Goal: Contribute content: Add original content to the website for others to see

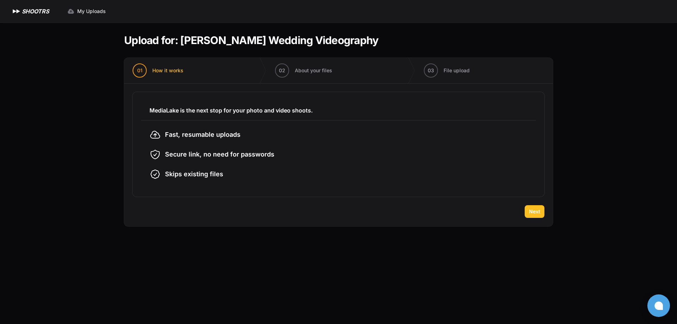
click at [534, 211] on span "Next" at bounding box center [534, 211] width 11 height 7
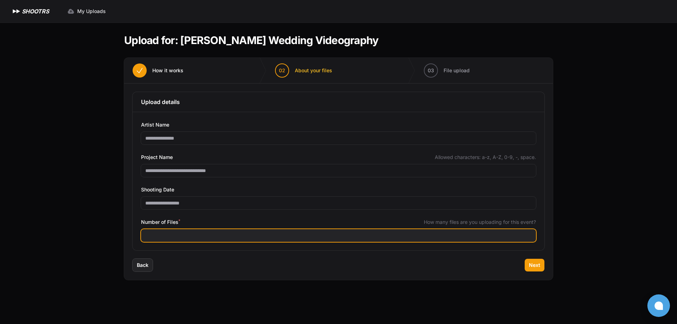
click at [174, 234] on input "Number of Files *" at bounding box center [338, 235] width 395 height 13
type input "***"
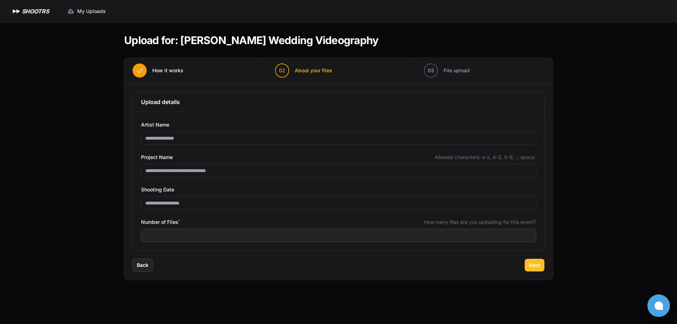
click at [535, 268] on span "Next" at bounding box center [534, 265] width 11 height 7
